Goal: Transaction & Acquisition: Download file/media

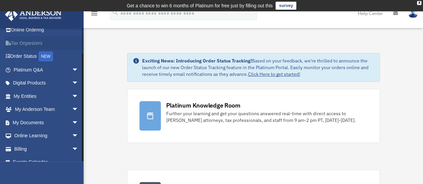
scroll to position [28, 0]
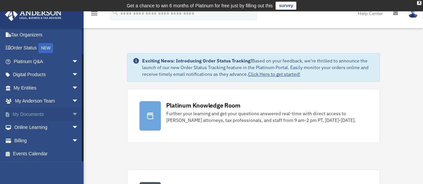
click at [72, 114] on span "arrow_drop_down" at bounding box center [78, 115] width 13 height 14
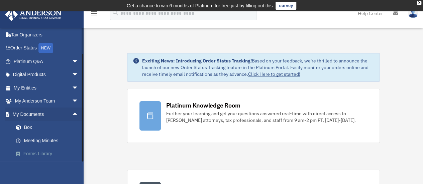
click at [47, 153] on link "Forms Library" at bounding box center [48, 154] width 79 height 13
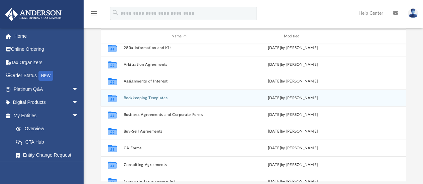
scroll to position [33, 0]
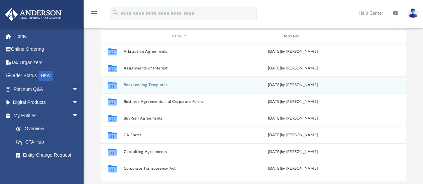
click at [161, 88] on div "Collaborated Folder Bookkeeping Templates [DATE] by [PERSON_NAME]" at bounding box center [253, 85] width 305 height 17
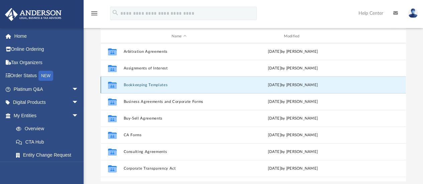
click at [161, 85] on button "Bookkeeping Templates" at bounding box center [178, 85] width 111 height 4
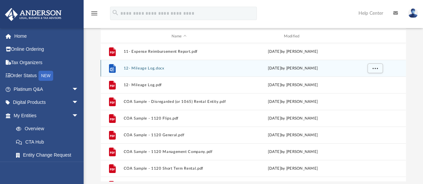
click at [157, 70] on button "12- Mileage Log.docx" at bounding box center [178, 68] width 111 height 4
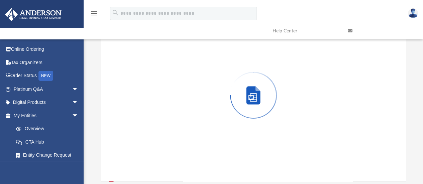
click at [157, 70] on div "Preview" at bounding box center [254, 95] width 306 height 173
click at [157, 70] on div "Preview" at bounding box center [254, 98] width 306 height 173
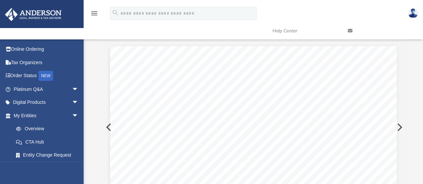
scroll to position [0, 0]
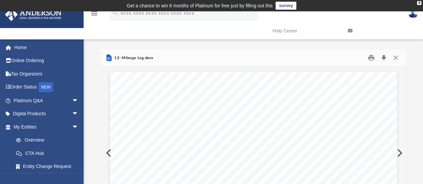
click at [385, 58] on button "Download" at bounding box center [384, 58] width 12 height 10
drag, startPoint x: 397, startPoint y: 58, endPoint x: 383, endPoint y: 70, distance: 18.2
click at [397, 58] on button "Close" at bounding box center [396, 58] width 12 height 10
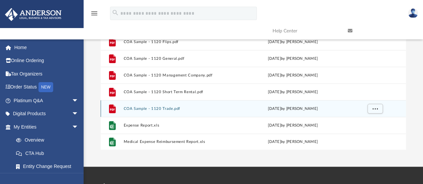
scroll to position [100, 0]
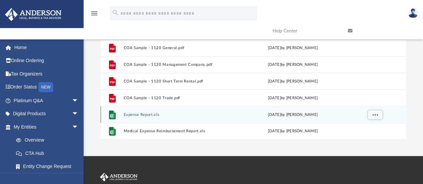
click at [148, 115] on button "Expense Report.xls" at bounding box center [178, 115] width 111 height 4
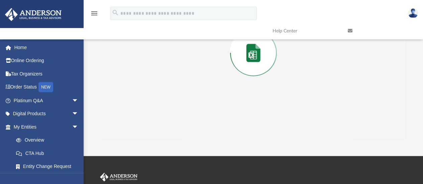
scroll to position [55, 0]
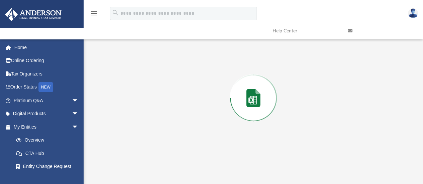
click at [148, 115] on div "Preview" at bounding box center [254, 98] width 306 height 173
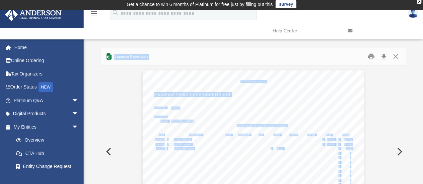
scroll to position [0, 0]
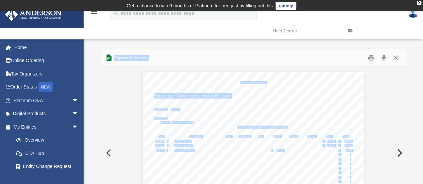
click at [384, 61] on button "Download" at bounding box center [384, 58] width 12 height 10
